Goal: Transaction & Acquisition: Purchase product/service

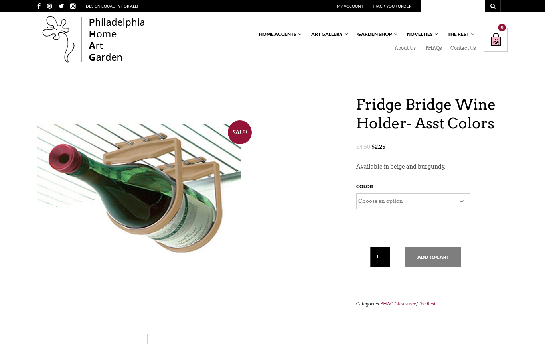
click at [462, 203] on select "Choose an option Beige Burgundy" at bounding box center [413, 201] width 114 height 16
select select "Burgundy"
click at [433, 253] on button "Add to cart" at bounding box center [433, 257] width 56 height 20
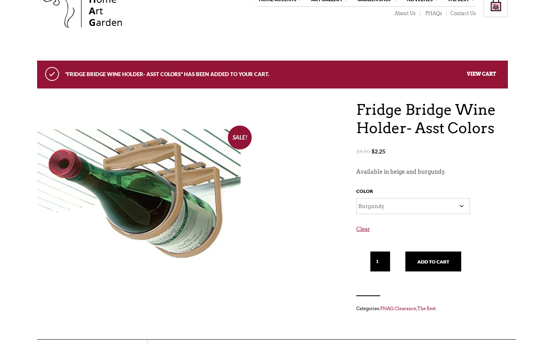
scroll to position [16, 0]
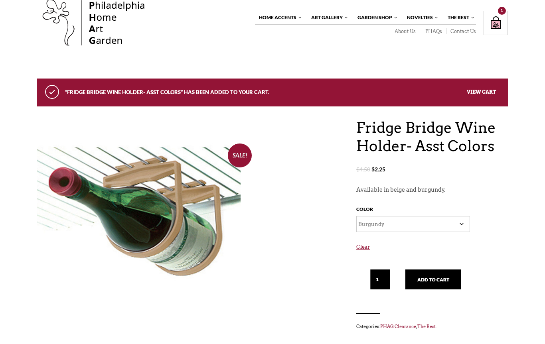
click at [378, 281] on input "1" at bounding box center [380, 280] width 20 height 20
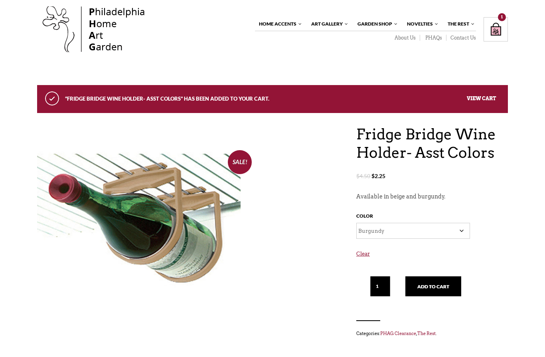
scroll to position [28, 0]
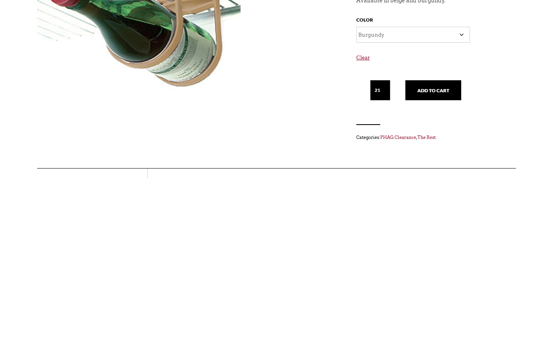
type input "1"
type input "2"
click at [426, 259] on button "Add to cart" at bounding box center [433, 269] width 56 height 20
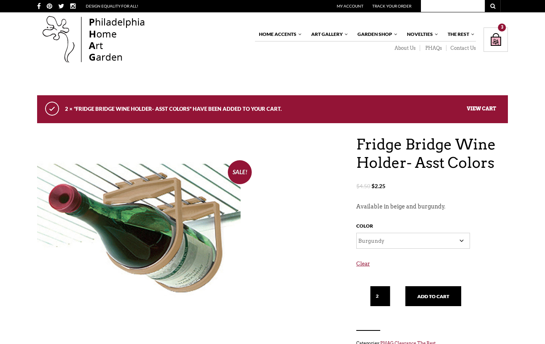
click at [499, 38] on div "Shopping Bag $ 6.75 / 3 item(s) 3" at bounding box center [495, 40] width 24 height 24
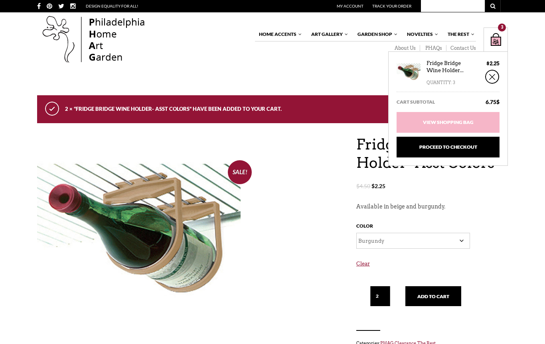
click at [441, 146] on link "Proceed to Checkout" at bounding box center [447, 147] width 103 height 21
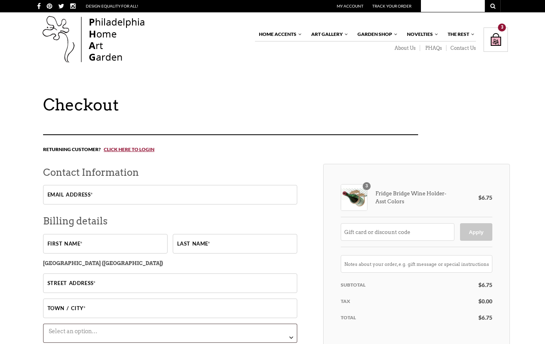
click at [392, 198] on div "Fridge Bridge Wine Holder- Asst Colors" at bounding box center [398, 197] width 114 height 27
click at [426, 207] on div "Fridge Bridge Wine Holder- Asst Colors" at bounding box center [398, 197] width 114 height 27
copy div "Fridge Bridge Wine Holder"
